Goal: Transaction & Acquisition: Purchase product/service

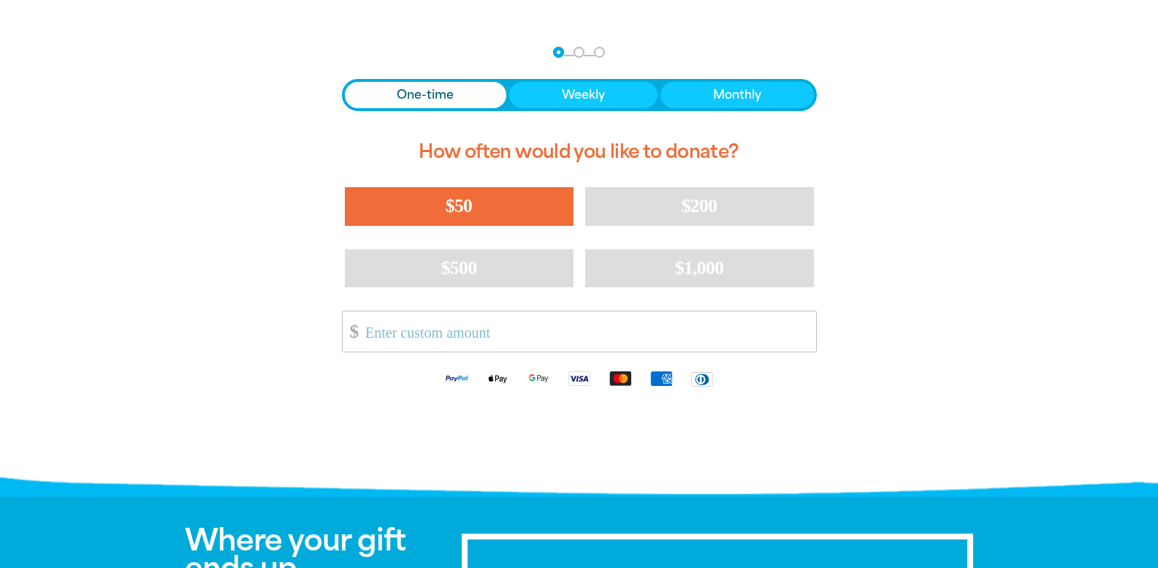
click at [416, 202] on button "$50" at bounding box center [459, 206] width 229 height 38
select select "AU"
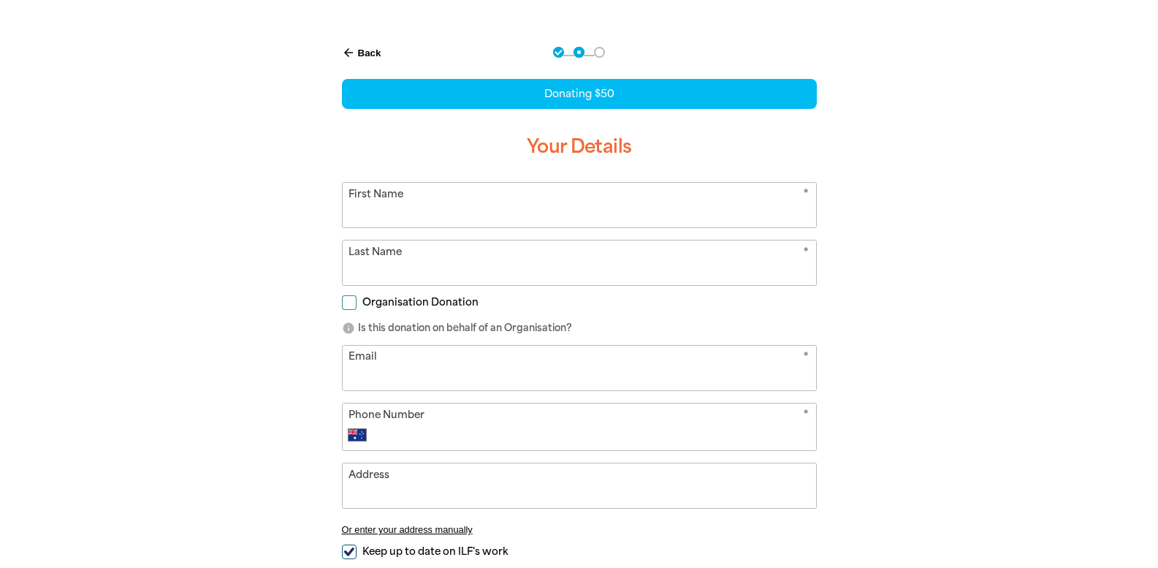
drag, startPoint x: 420, startPoint y: 213, endPoint x: 411, endPoint y: 211, distance: 9.7
click at [420, 213] on input "First Name" at bounding box center [579, 205] width 473 height 45
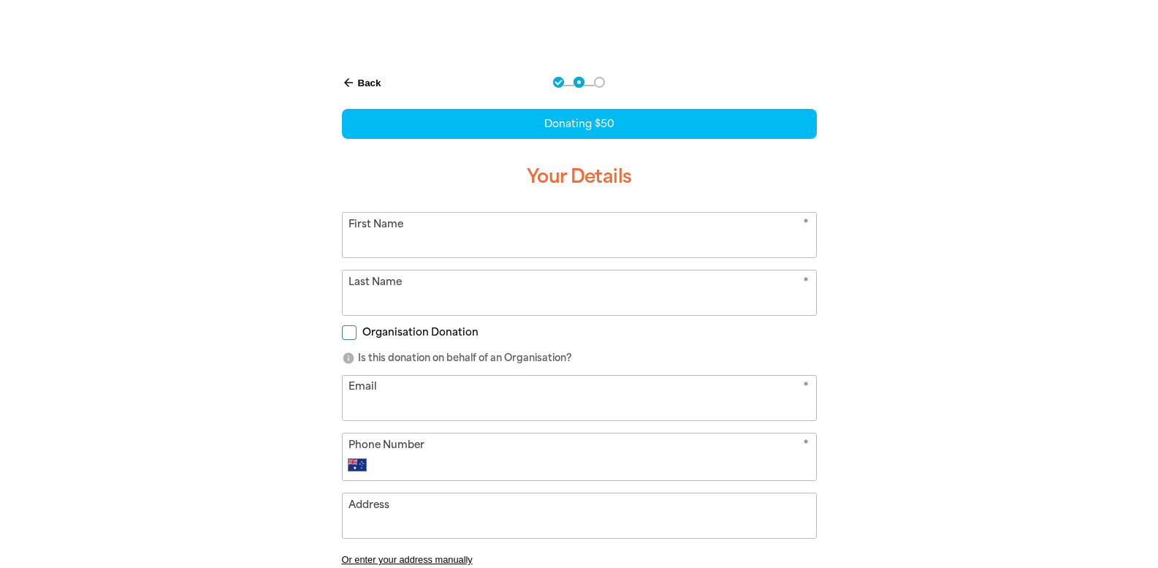
scroll to position [219, 0]
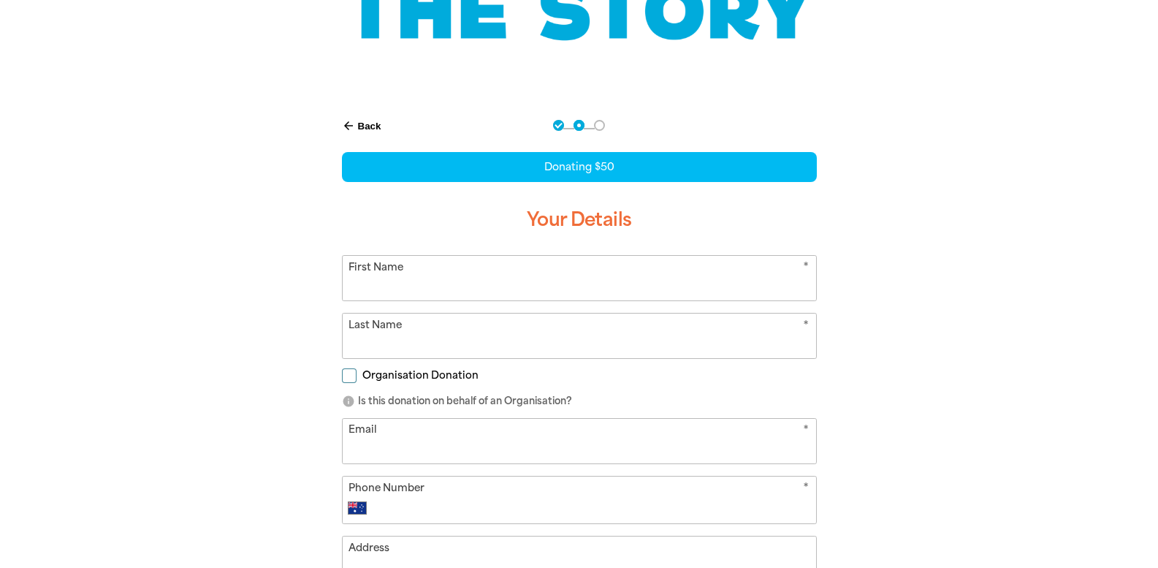
click at [378, 283] on input "First Name" at bounding box center [579, 278] width 473 height 45
type input "[PERSON_NAME]"
type input "[EMAIL_ADDRESS][DOMAIN_NAME]"
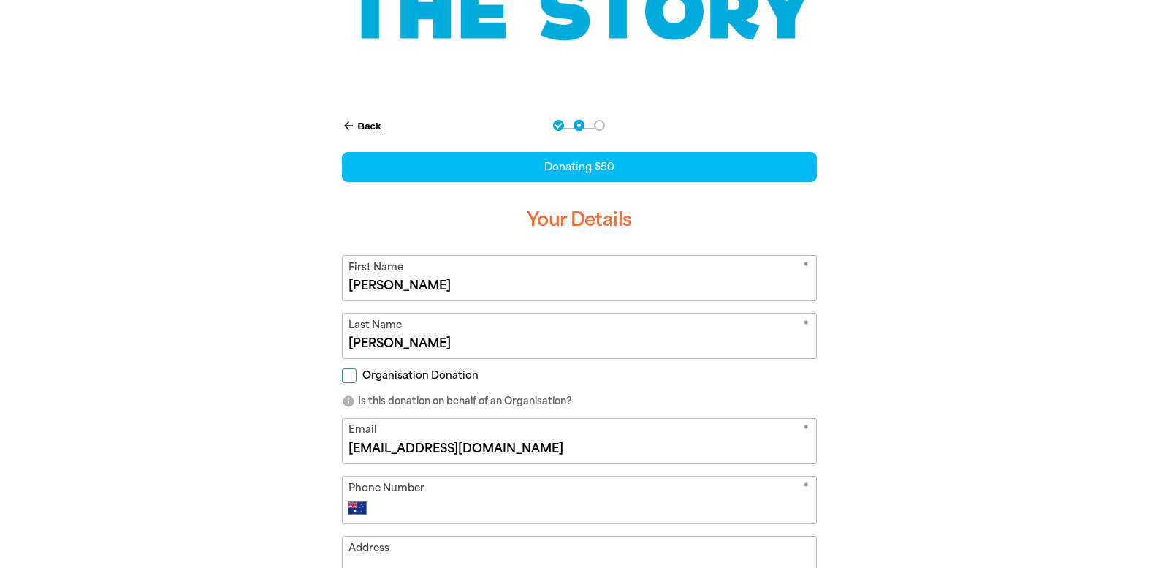
type input "[PHONE_NUMBER]"
type input "[STREET_ADDRESS][PERSON_NAME]"
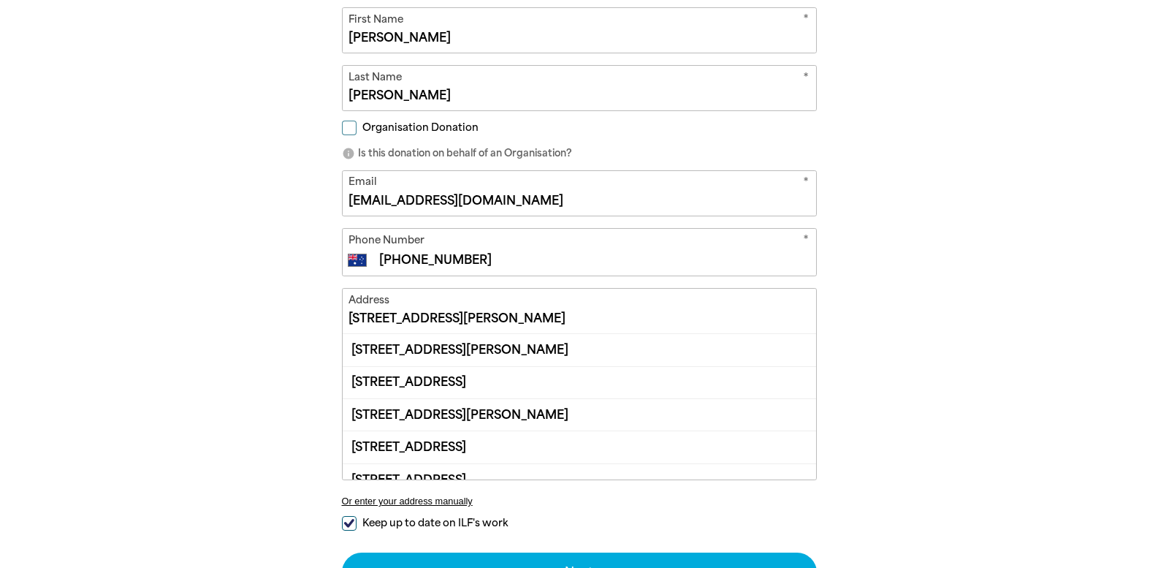
scroll to position [511, 0]
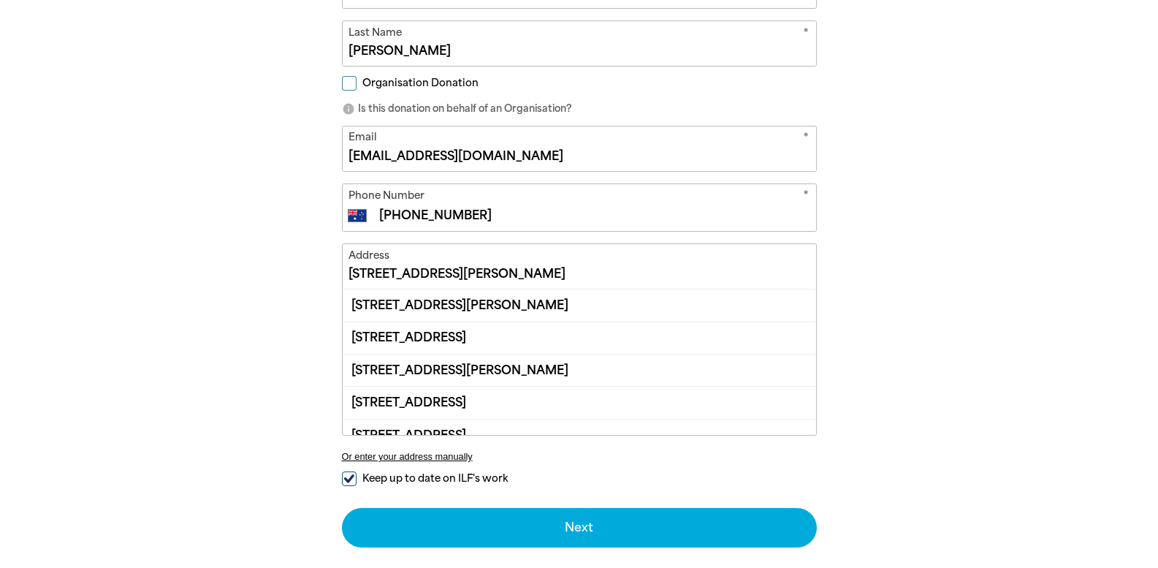
click at [484, 274] on input "[STREET_ADDRESS][PERSON_NAME]" at bounding box center [579, 266] width 473 height 45
click at [608, 273] on input "[STREET_ADDRESS][PERSON_NAME]" at bounding box center [579, 266] width 473 height 45
click at [487, 268] on input "[STREET_ADDRESS][PERSON_NAME]" at bounding box center [579, 266] width 473 height 45
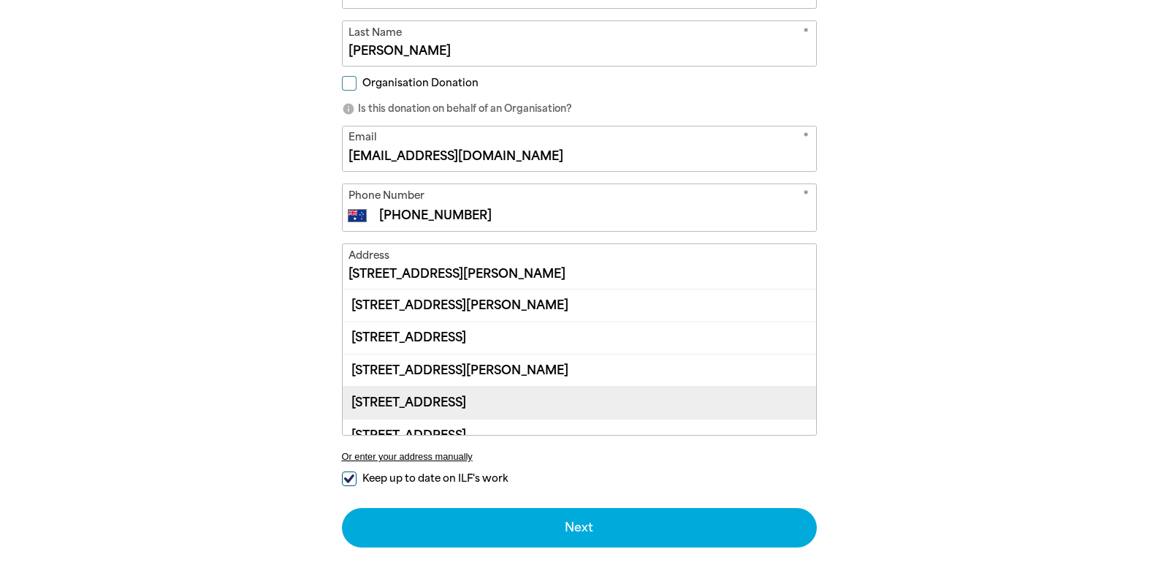
scroll to position [49, 0]
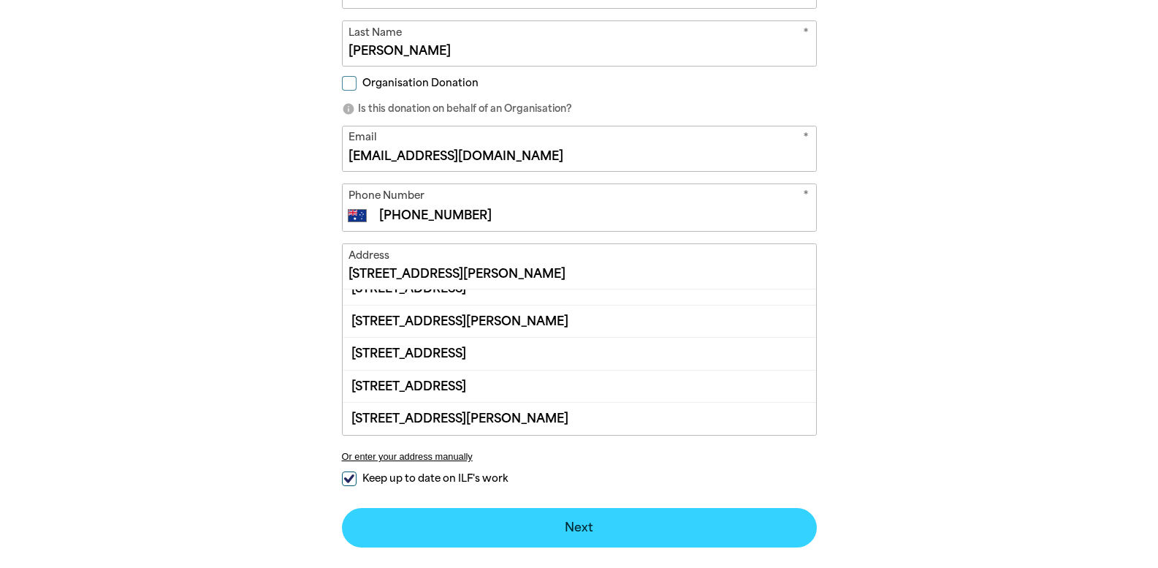
click at [586, 525] on div "arrow_back Back Step 1 Step 2 Step 3 Donating $50 Your Details * First Name [PE…" at bounding box center [579, 222] width 555 height 832
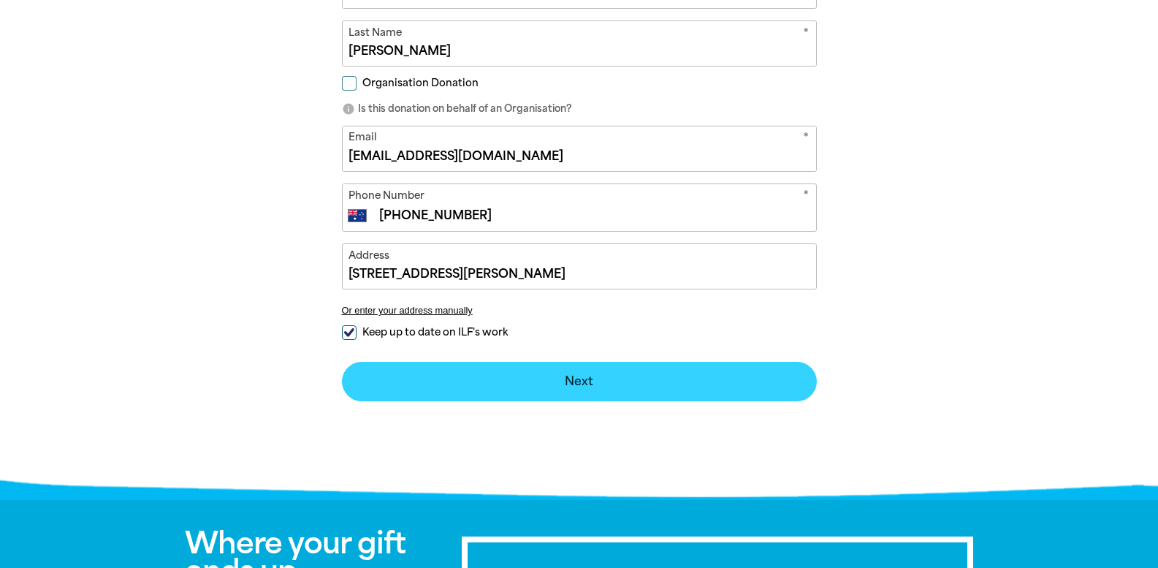
click at [579, 378] on button "Next chevron_right" at bounding box center [579, 381] width 475 height 39
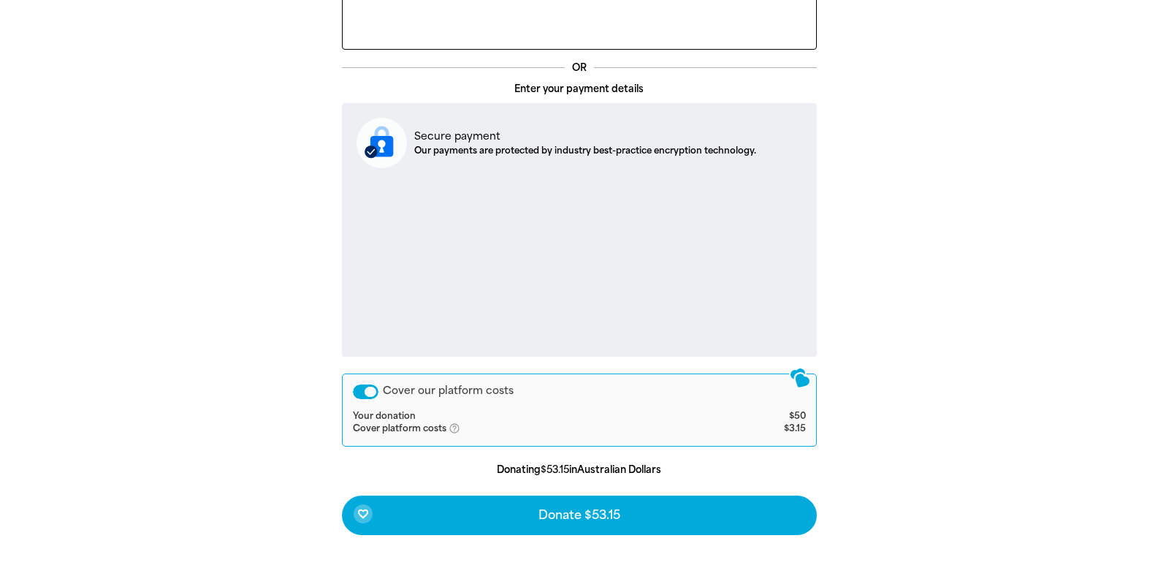
scroll to position [447, 0]
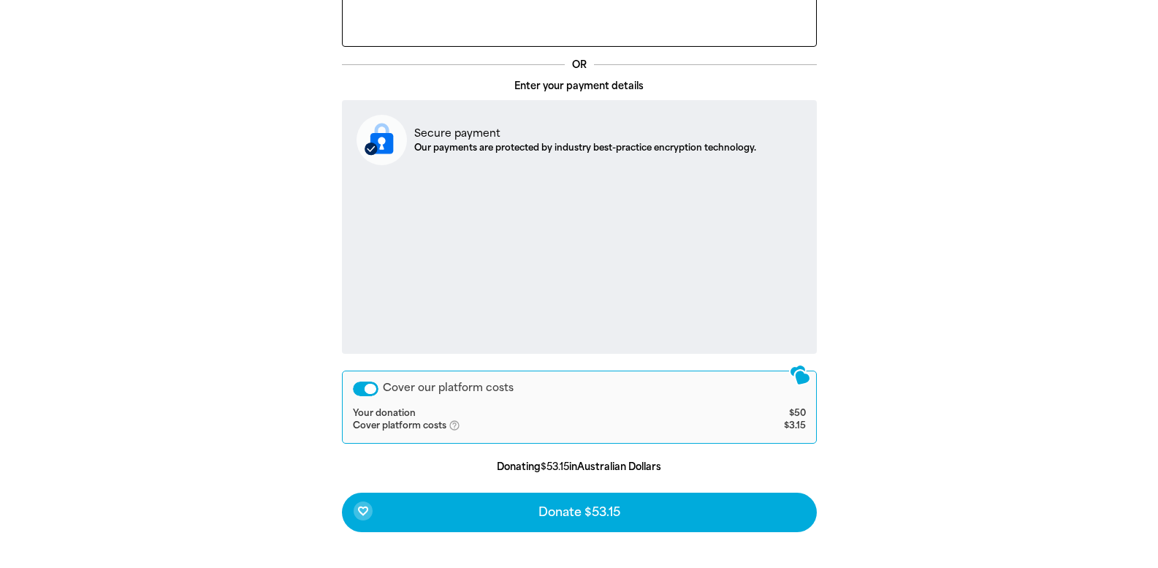
click at [357, 384] on div "Cover our platform costs" at bounding box center [366, 388] width 26 height 15
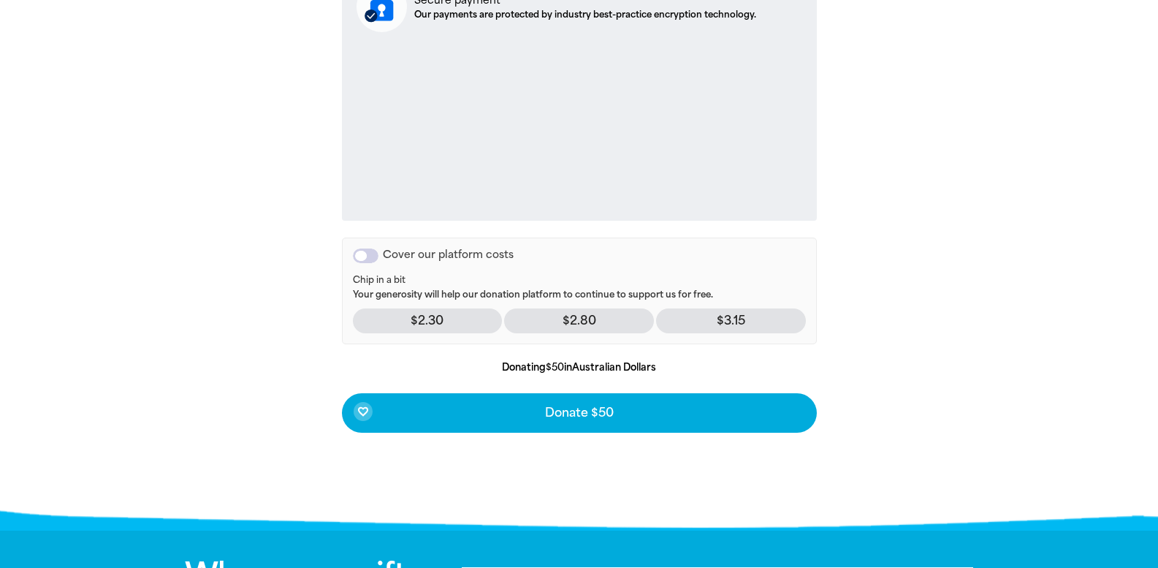
scroll to position [593, 0]
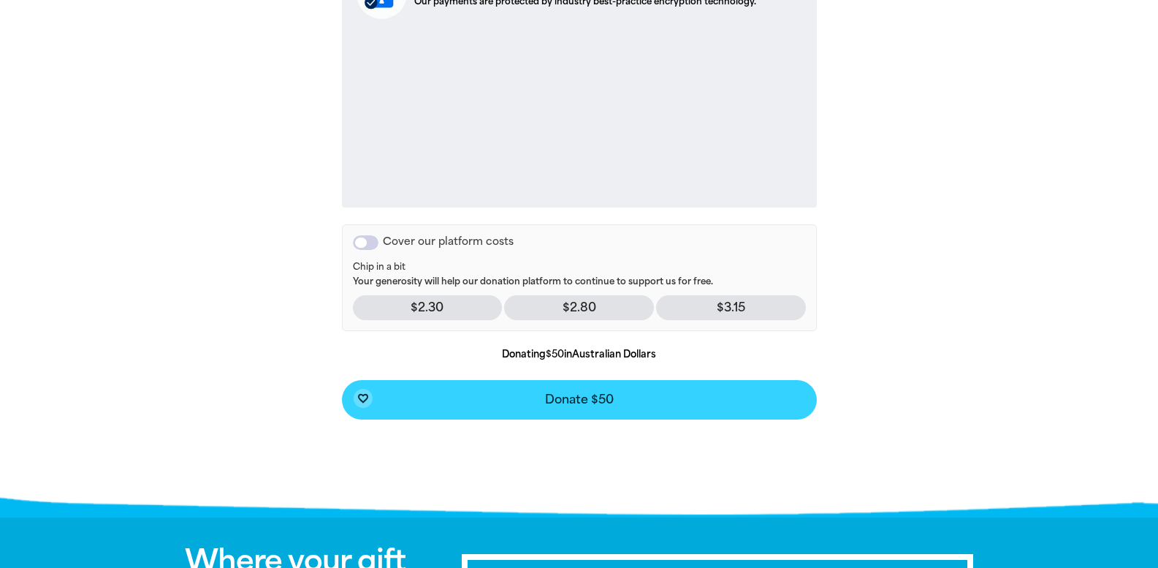
click at [576, 398] on span "Donate $50" at bounding box center [579, 400] width 69 height 12
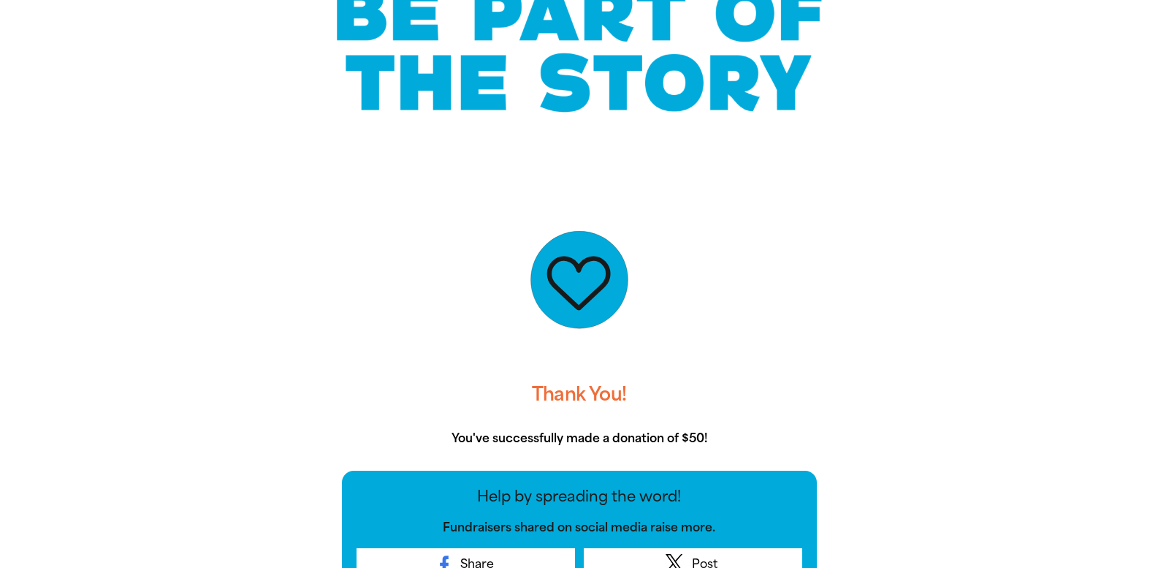
scroll to position [0, 0]
